Goal: Communication & Community: Answer question/provide support

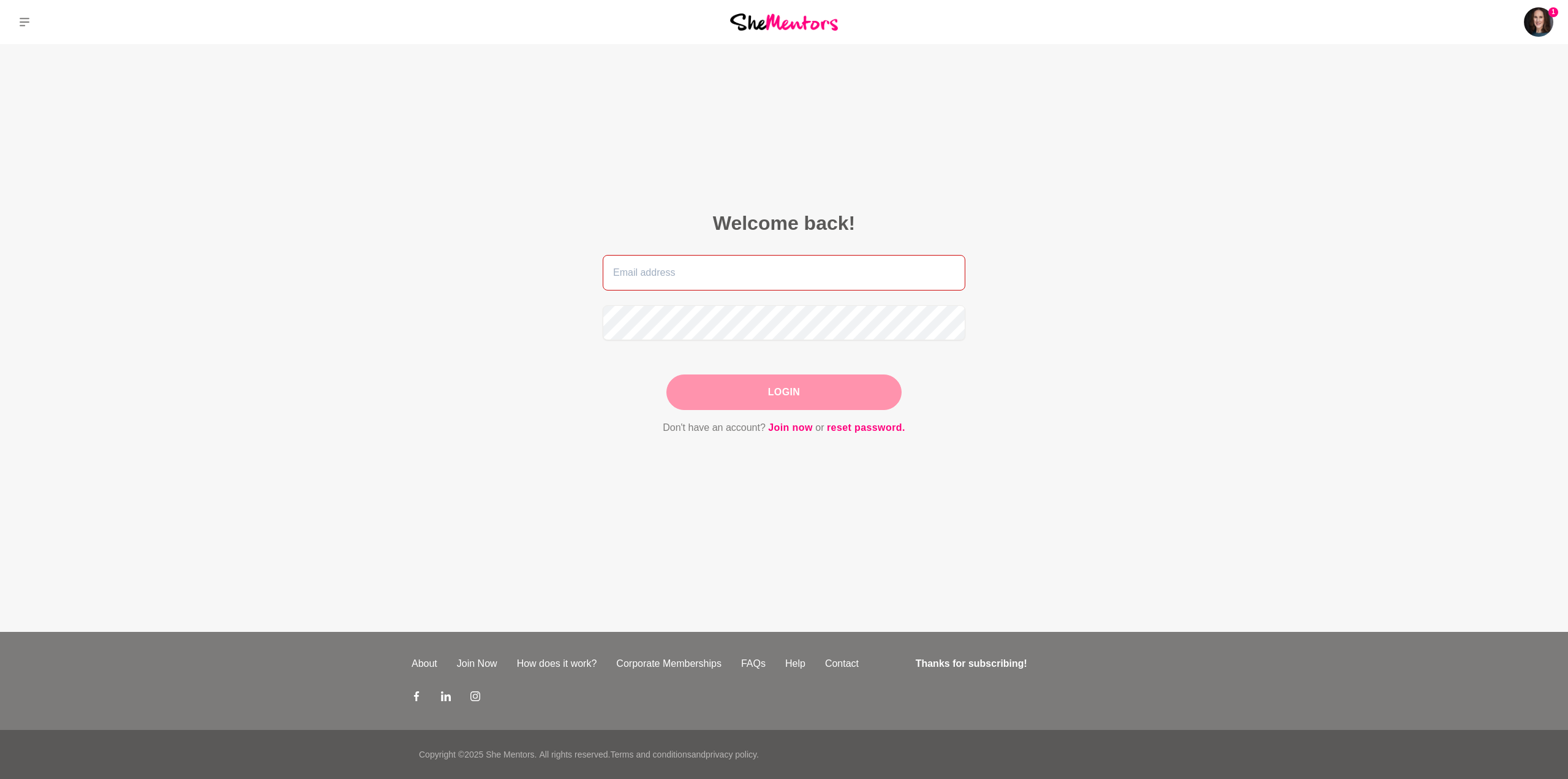
click at [721, 271] on input "email" at bounding box center [784, 272] width 363 height 36
type input "[PERSON_NAME][EMAIL_ADDRESS][DOMAIN_NAME]"
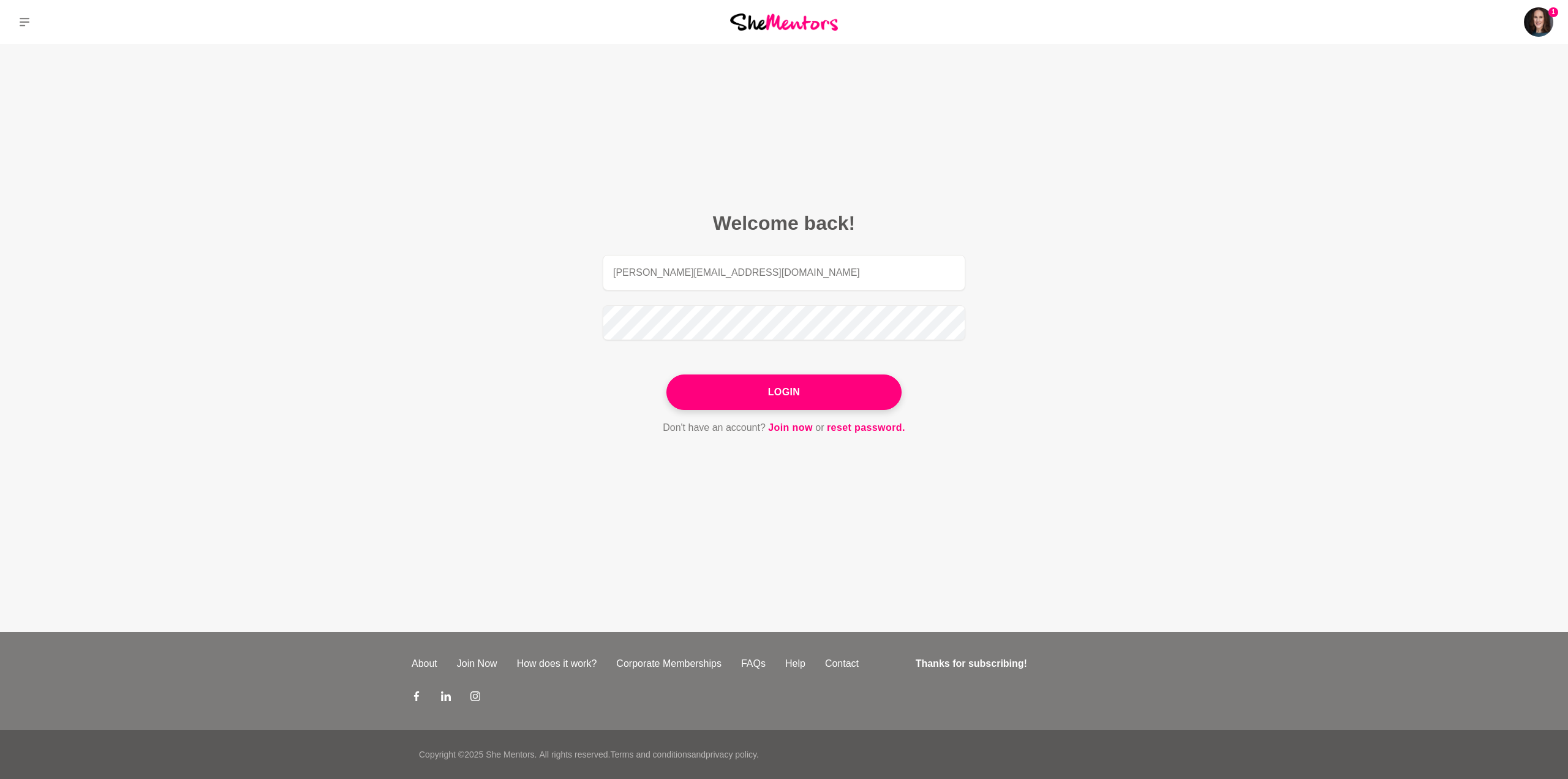
click at [782, 395] on button "Login" at bounding box center [783, 392] width 235 height 36
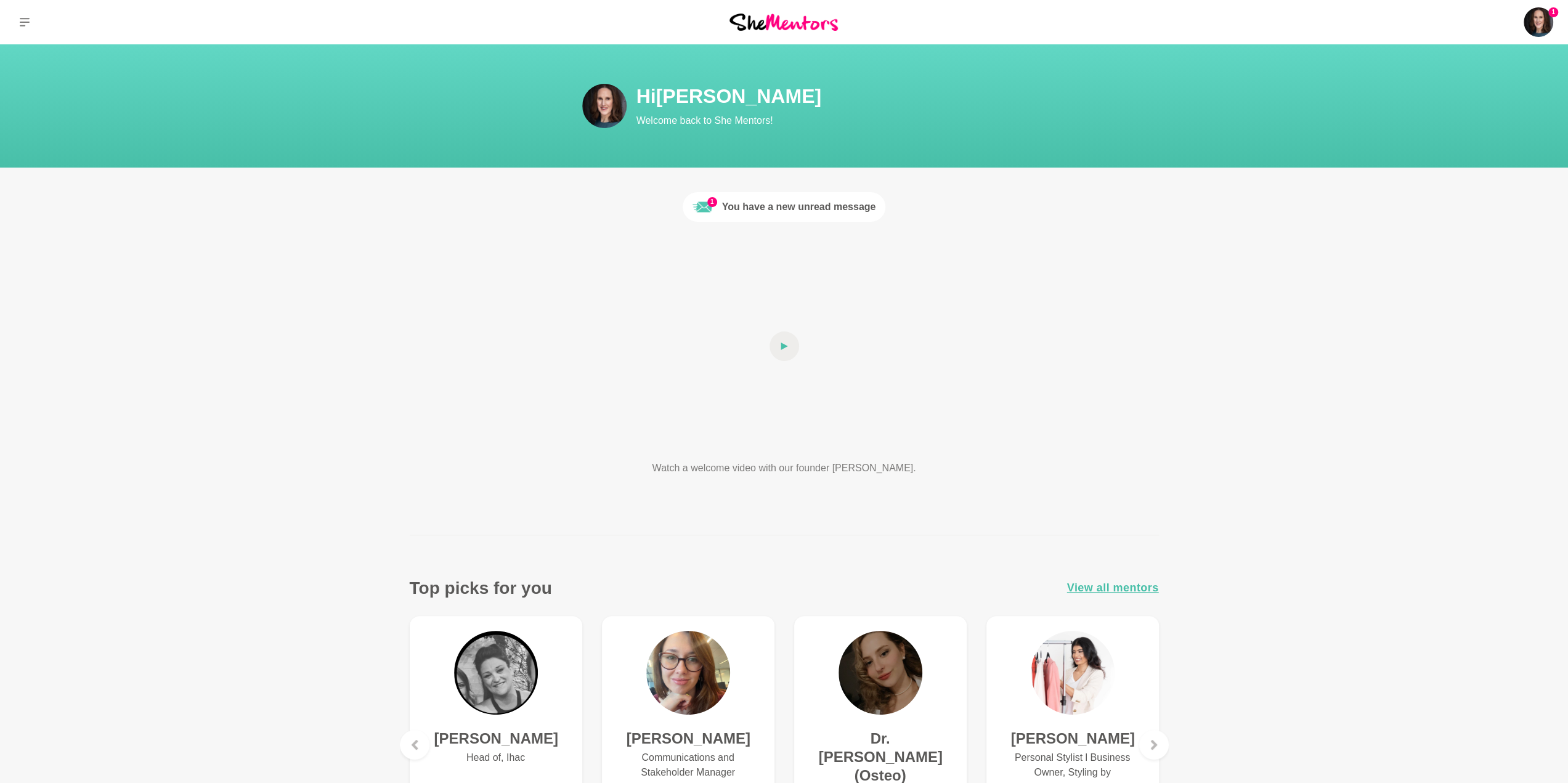
click at [789, 210] on div "You have a new unread message" at bounding box center [798, 207] width 154 height 14
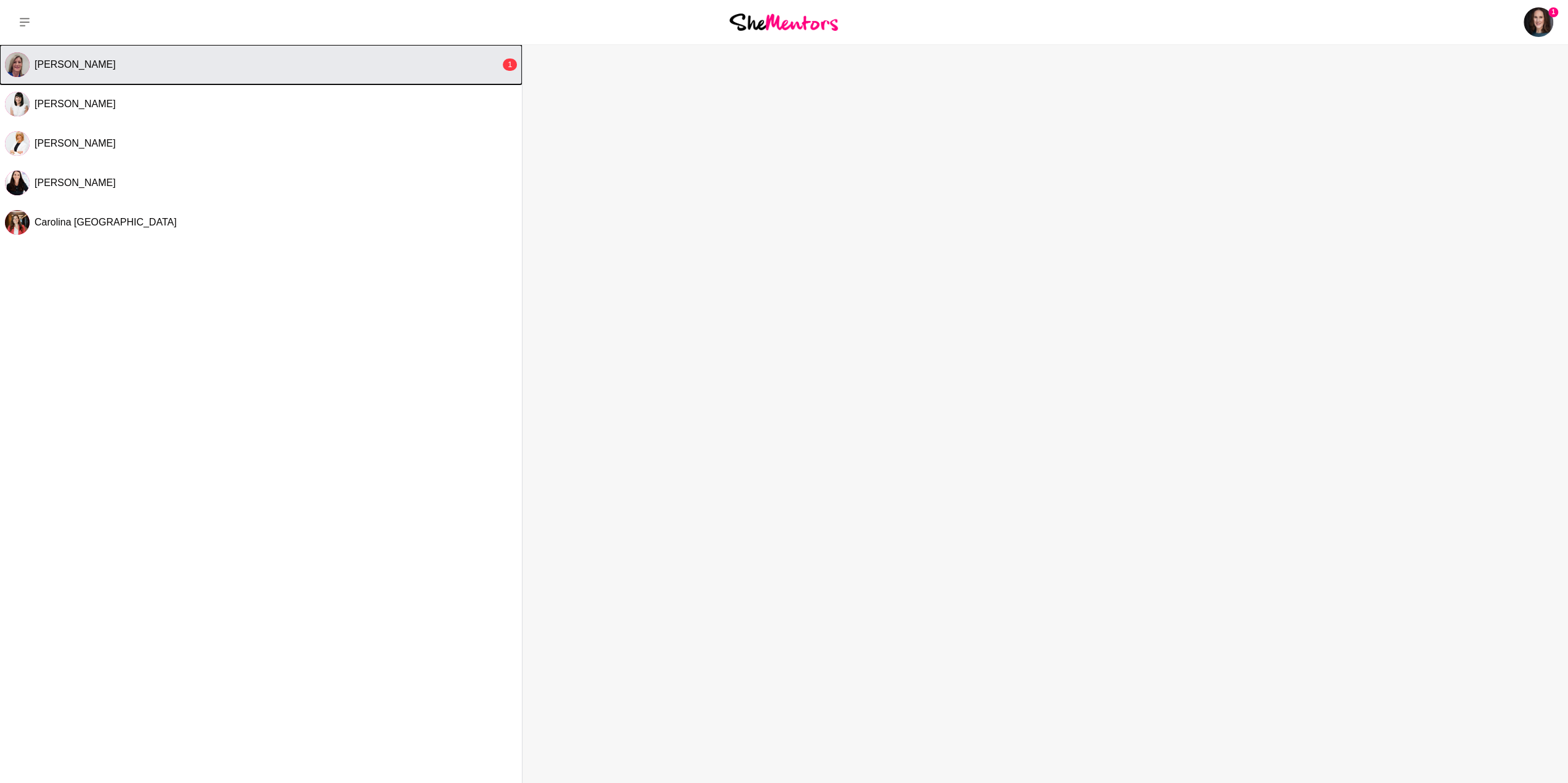
click at [401, 54] on button "[PERSON_NAME] 1" at bounding box center [261, 65] width 522 height 39
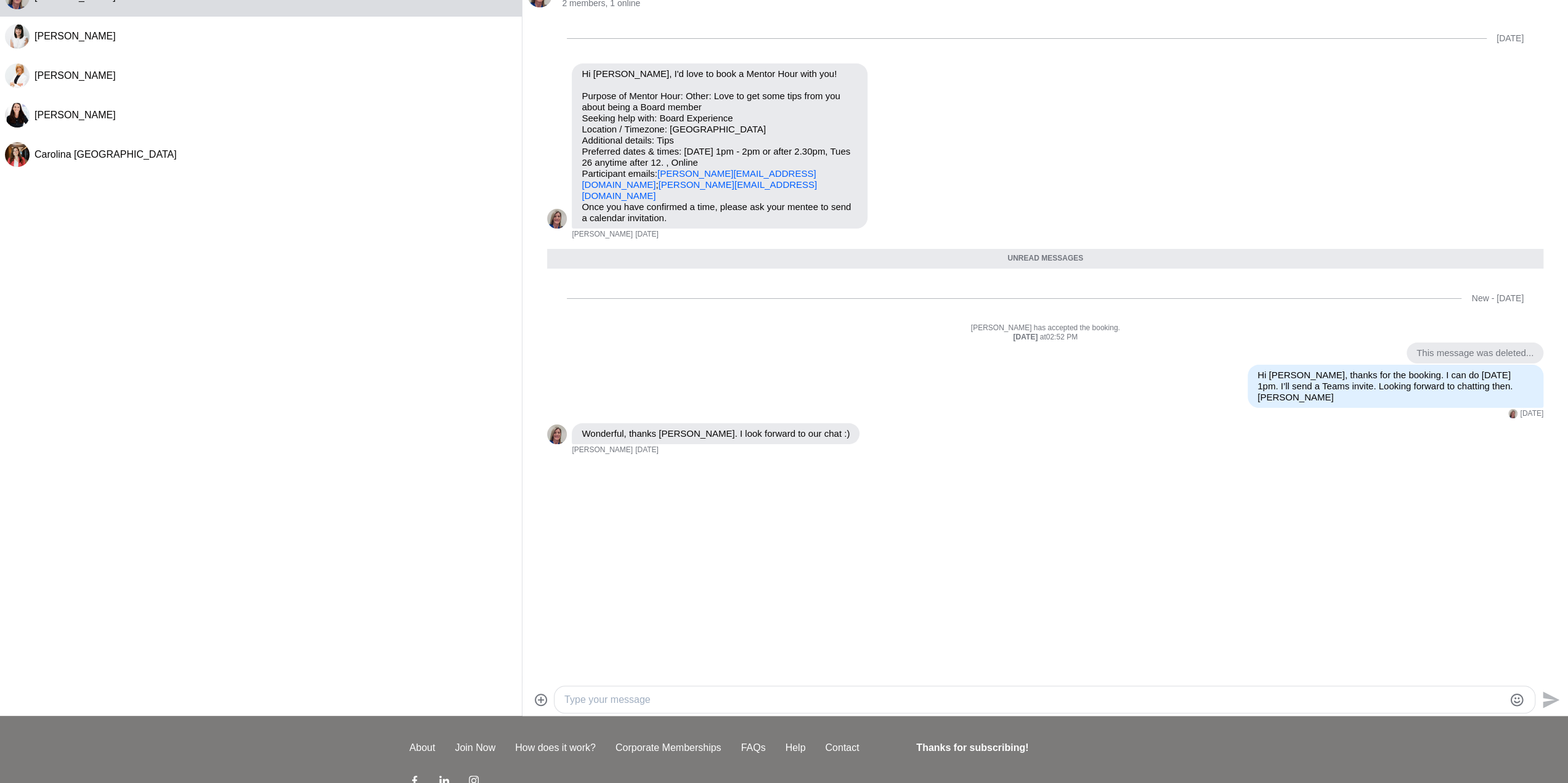
scroll to position [123, 0]
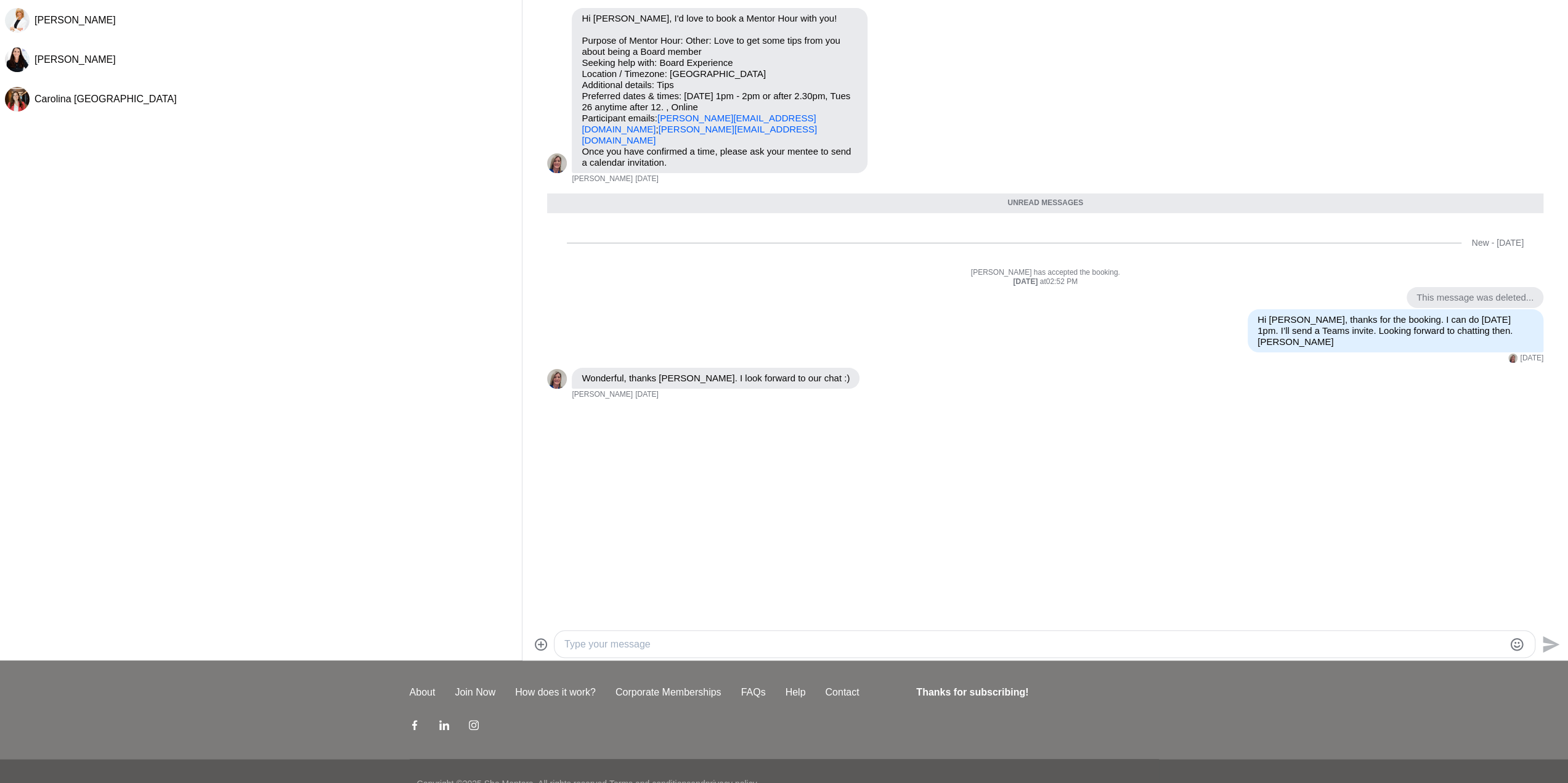
click at [634, 640] on textarea "Type your message" at bounding box center [1034, 644] width 940 height 14
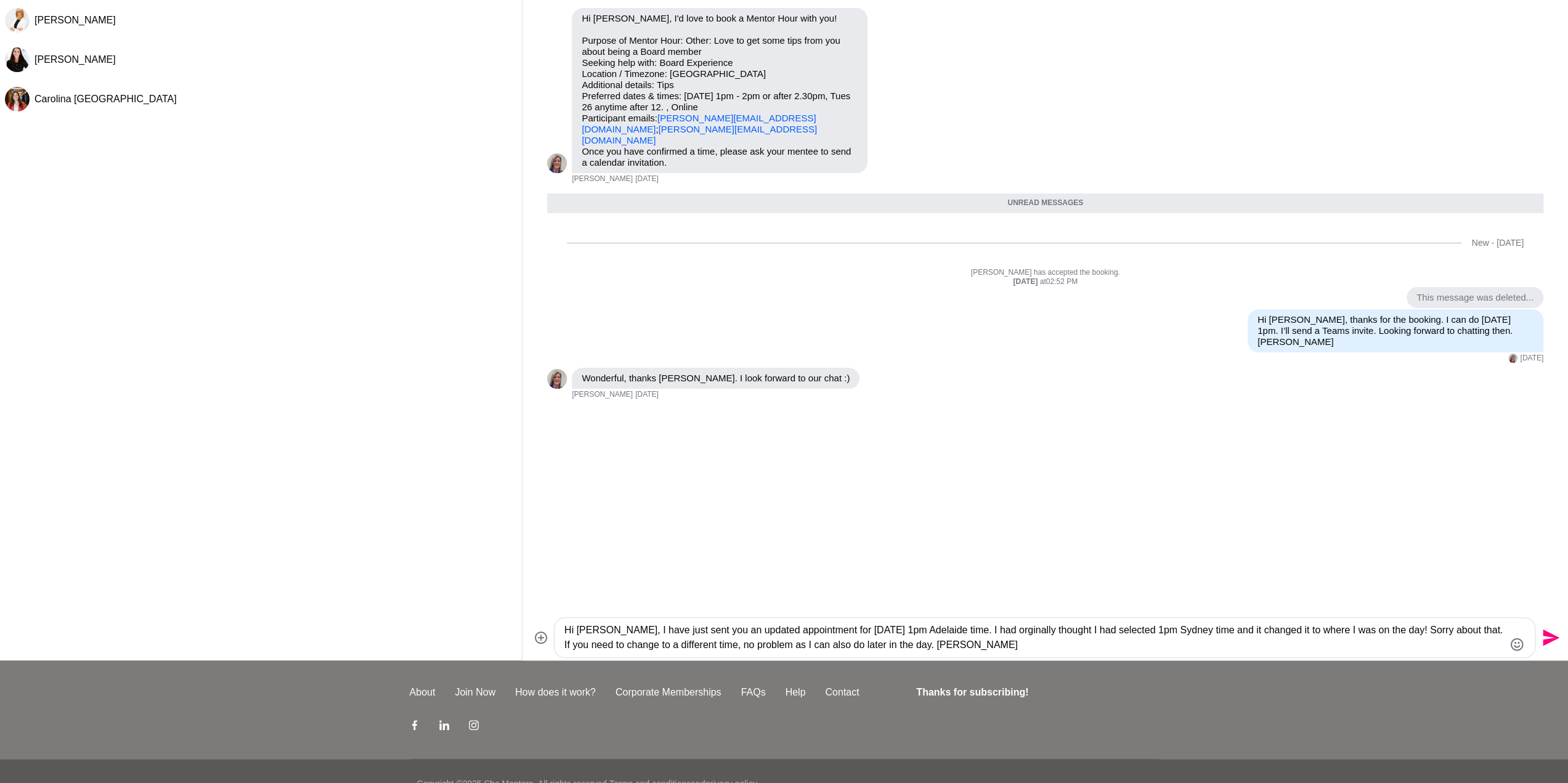
click at [1210, 633] on textarea "Hi [PERSON_NAME], I have just sent you an updated appointment for [DATE] 1pm Ad…" at bounding box center [1034, 637] width 940 height 30
click at [1071, 640] on textarea "Hi [PERSON_NAME], I have just sent you an updated appointment for [DATE] 1pm Ad…" at bounding box center [1034, 637] width 940 height 30
type textarea "Hi [PERSON_NAME], I have just sent you an updated appointment for [DATE] 1pm Ad…"
click at [1544, 639] on icon "Send" at bounding box center [1551, 638] width 17 height 17
